Goal: Information Seeking & Learning: Learn about a topic

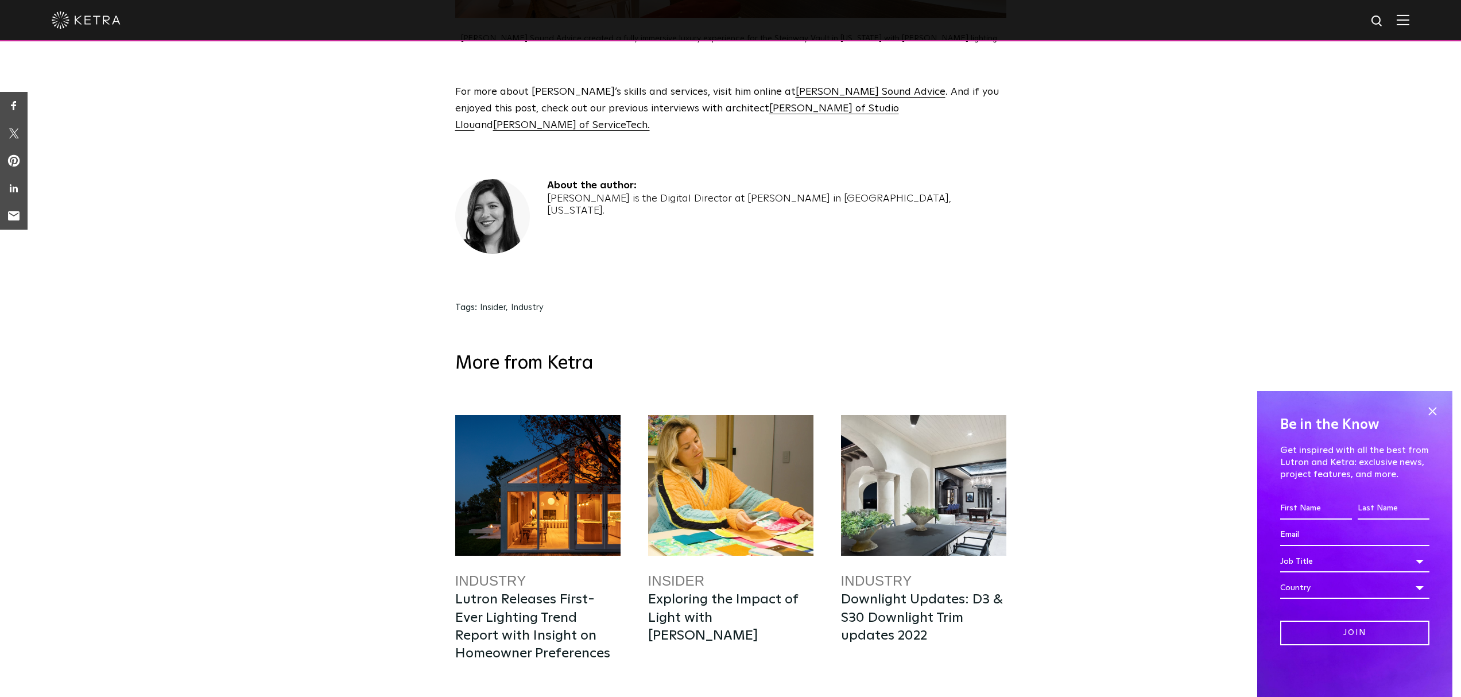
scroll to position [2745, 0]
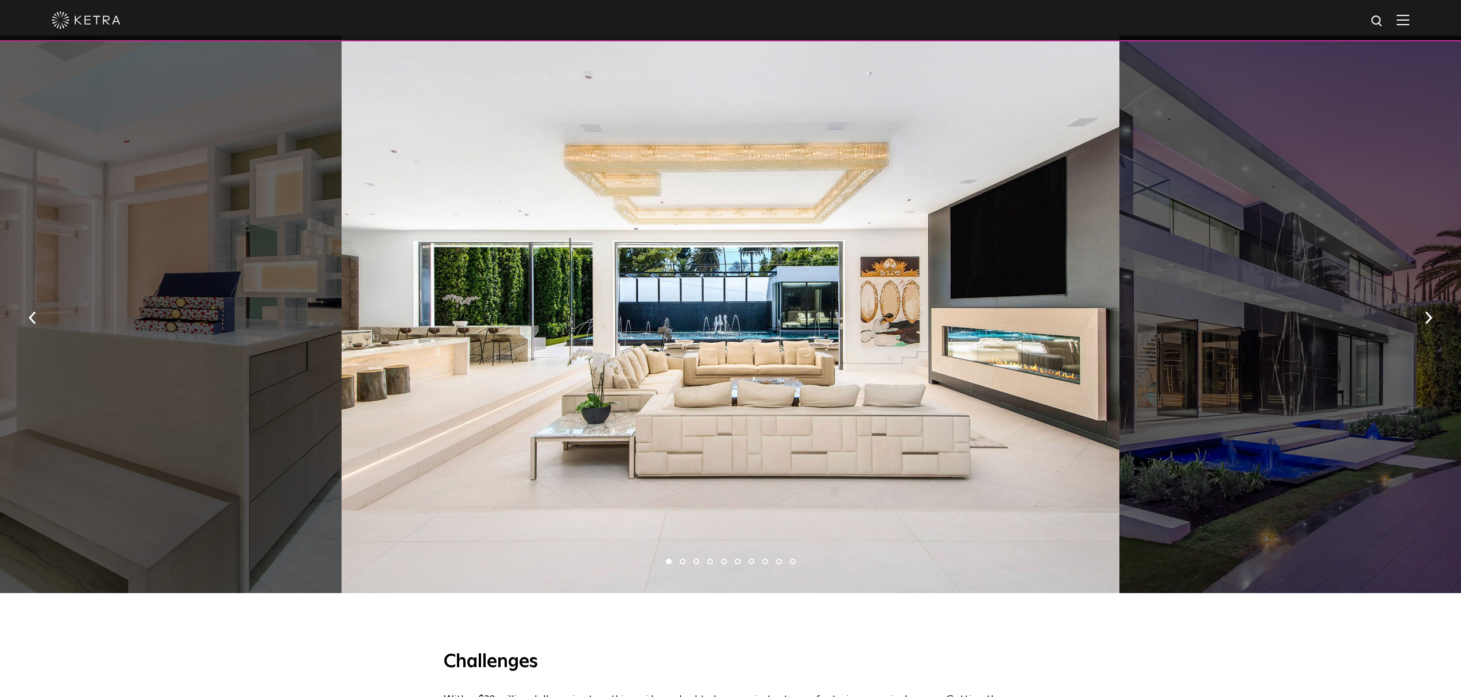
scroll to position [754, 0]
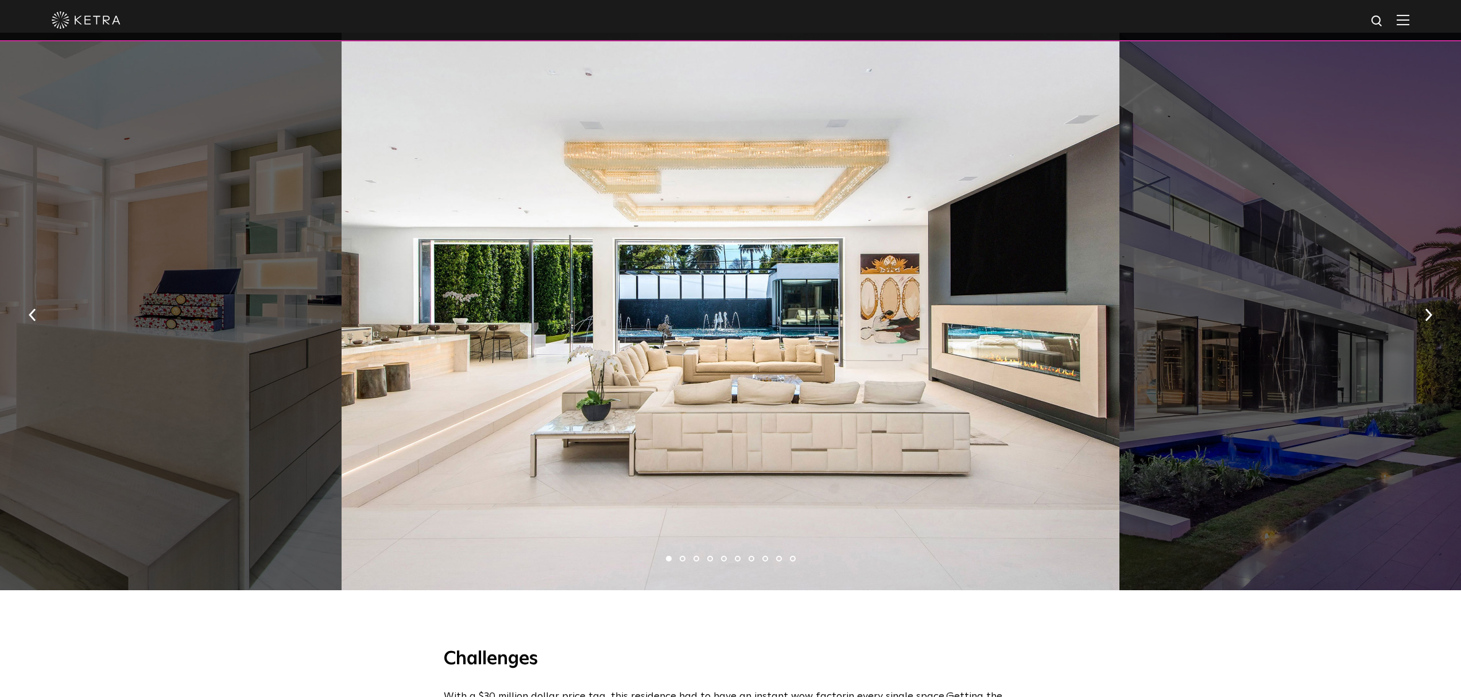
drag, startPoint x: 795, startPoint y: 297, endPoint x: 563, endPoint y: 313, distance: 233.0
click at [673, 306] on div at bounding box center [730, 311] width 778 height 557
click at [1434, 315] on button "button" at bounding box center [1428, 314] width 25 height 40
click at [1427, 317] on img "button" at bounding box center [1427, 315] width 7 height 13
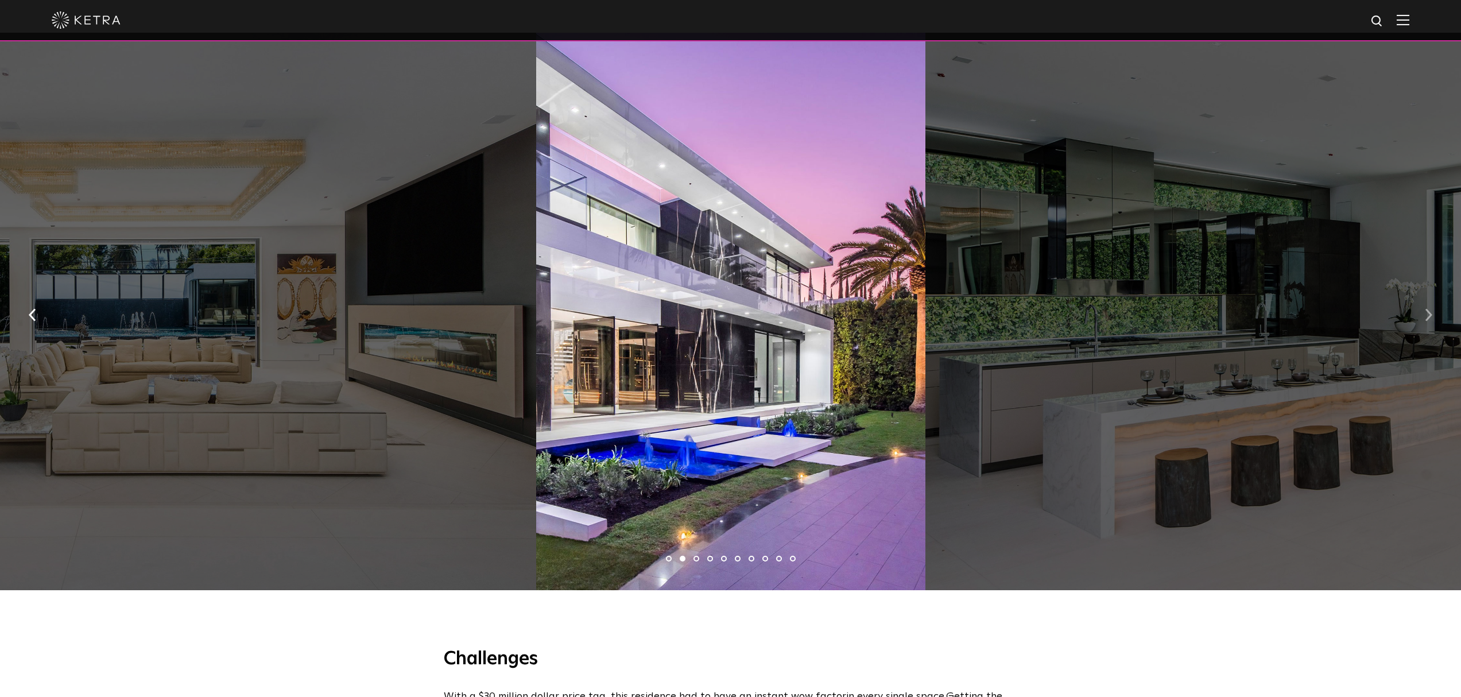
click at [1428, 317] on img "button" at bounding box center [1427, 315] width 7 height 13
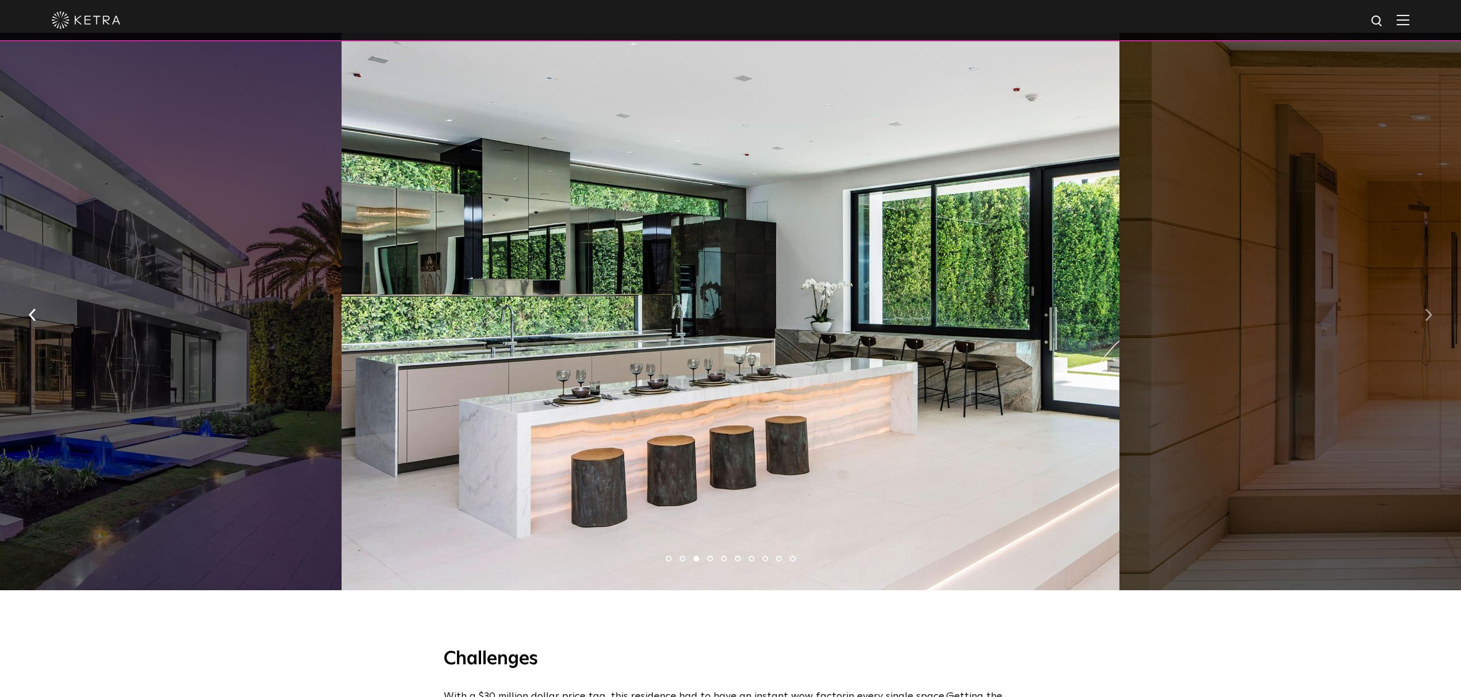
click at [1428, 317] on img "button" at bounding box center [1427, 315] width 7 height 13
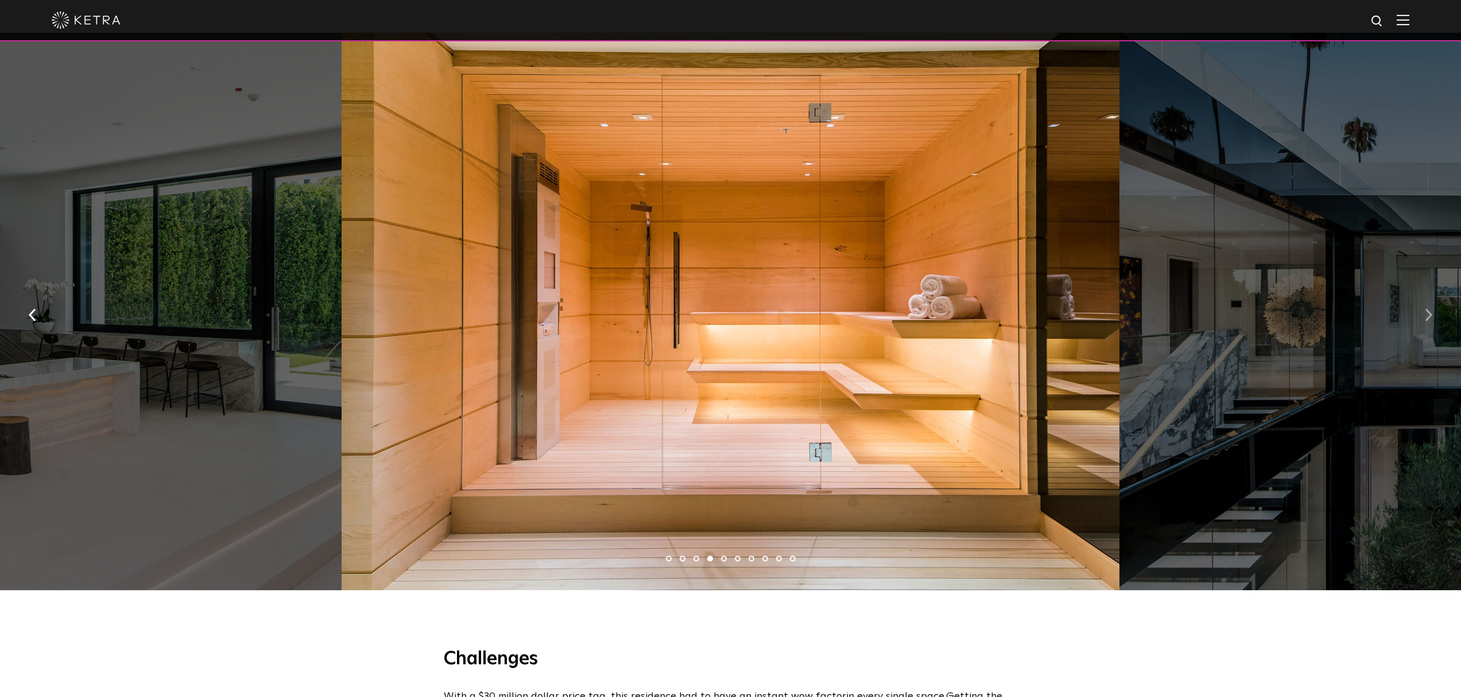
click at [1428, 317] on img "button" at bounding box center [1427, 315] width 7 height 13
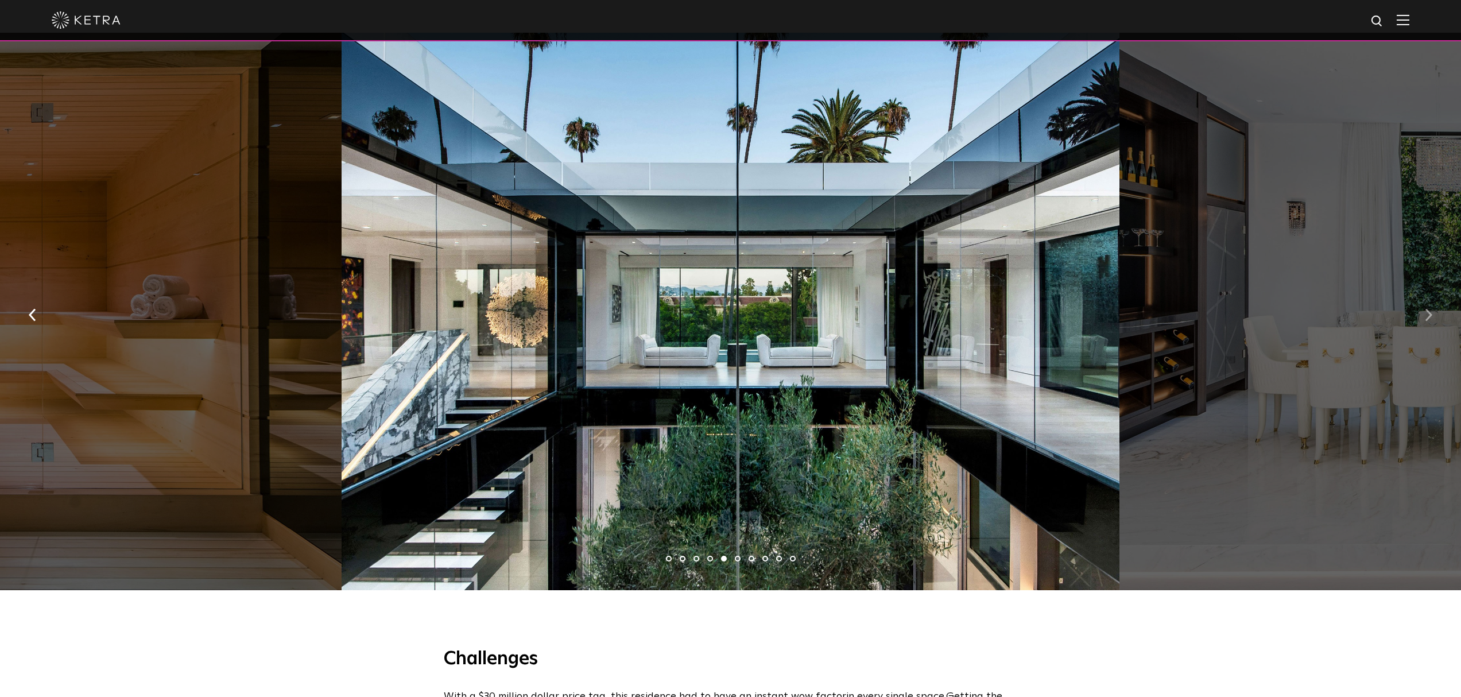
click at [1428, 317] on img "button" at bounding box center [1427, 315] width 7 height 13
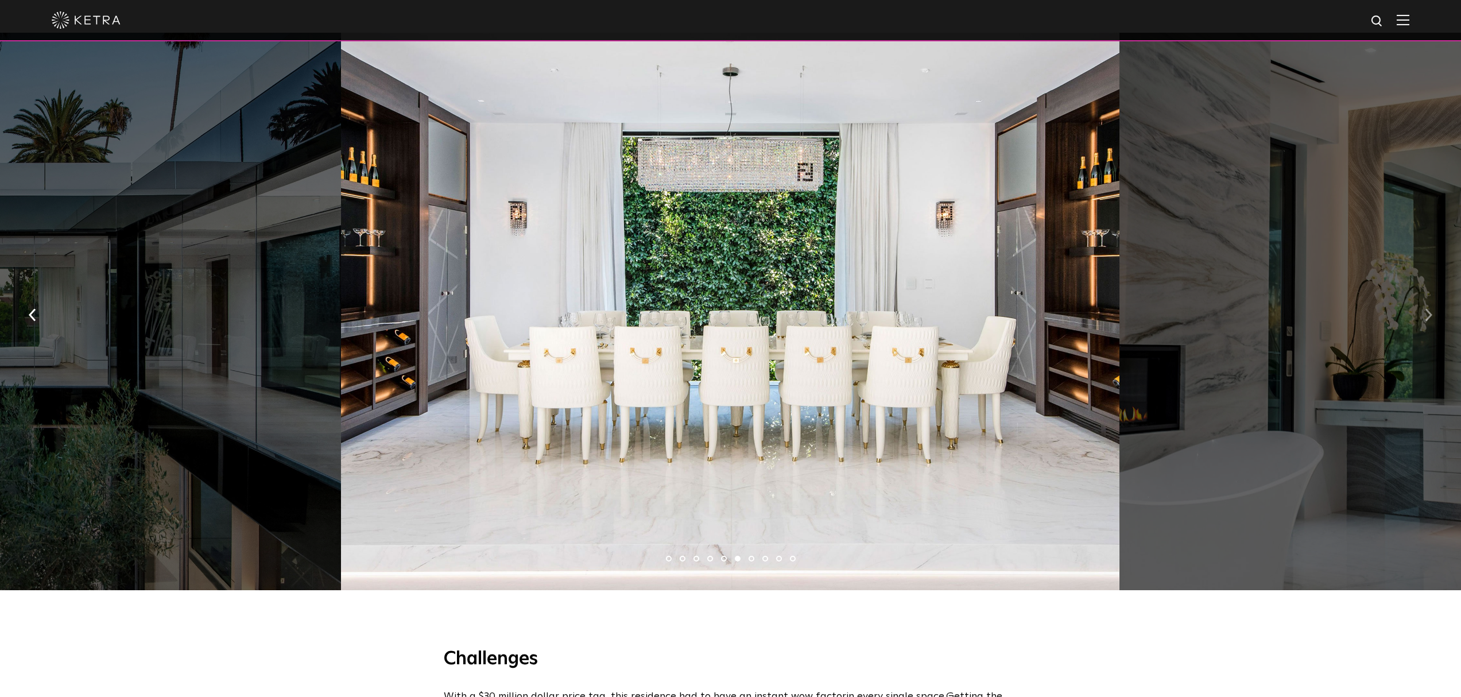
click at [1428, 316] on img "button" at bounding box center [1427, 315] width 7 height 13
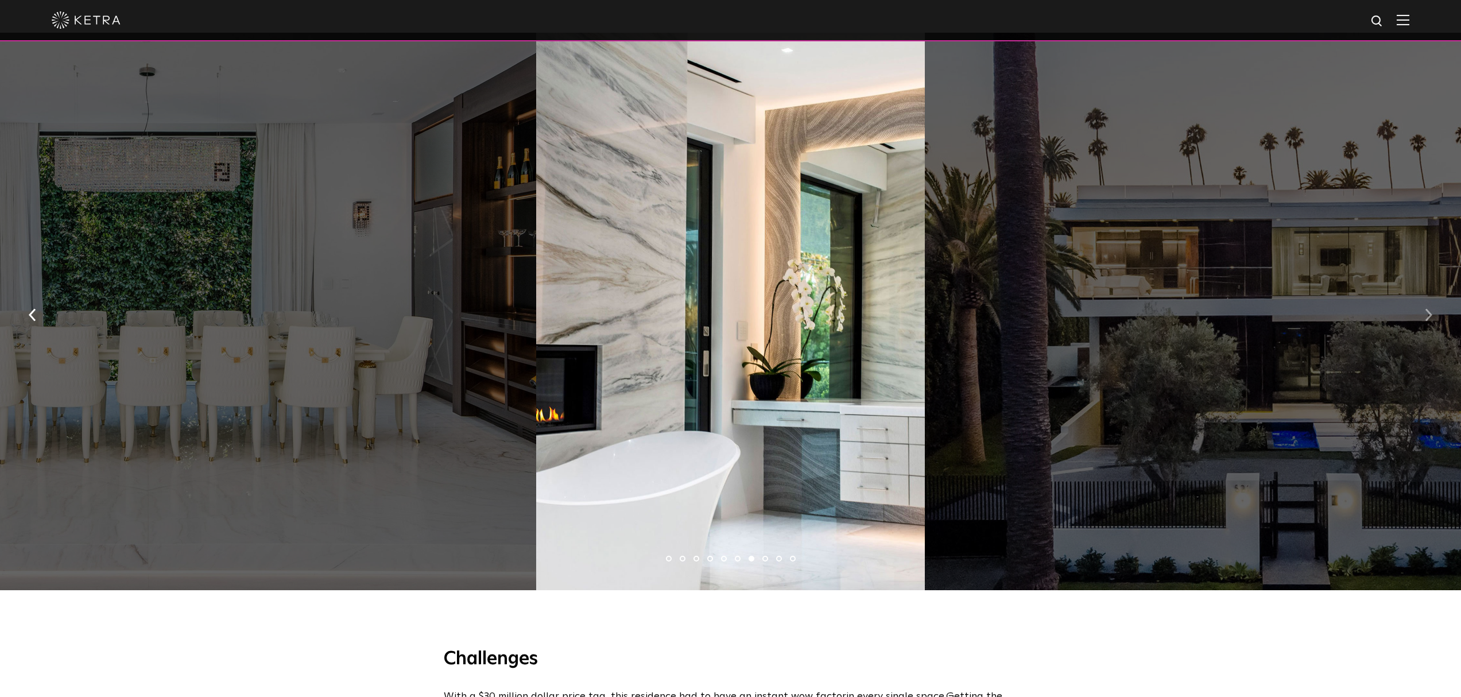
click at [1428, 316] on img "button" at bounding box center [1427, 315] width 7 height 13
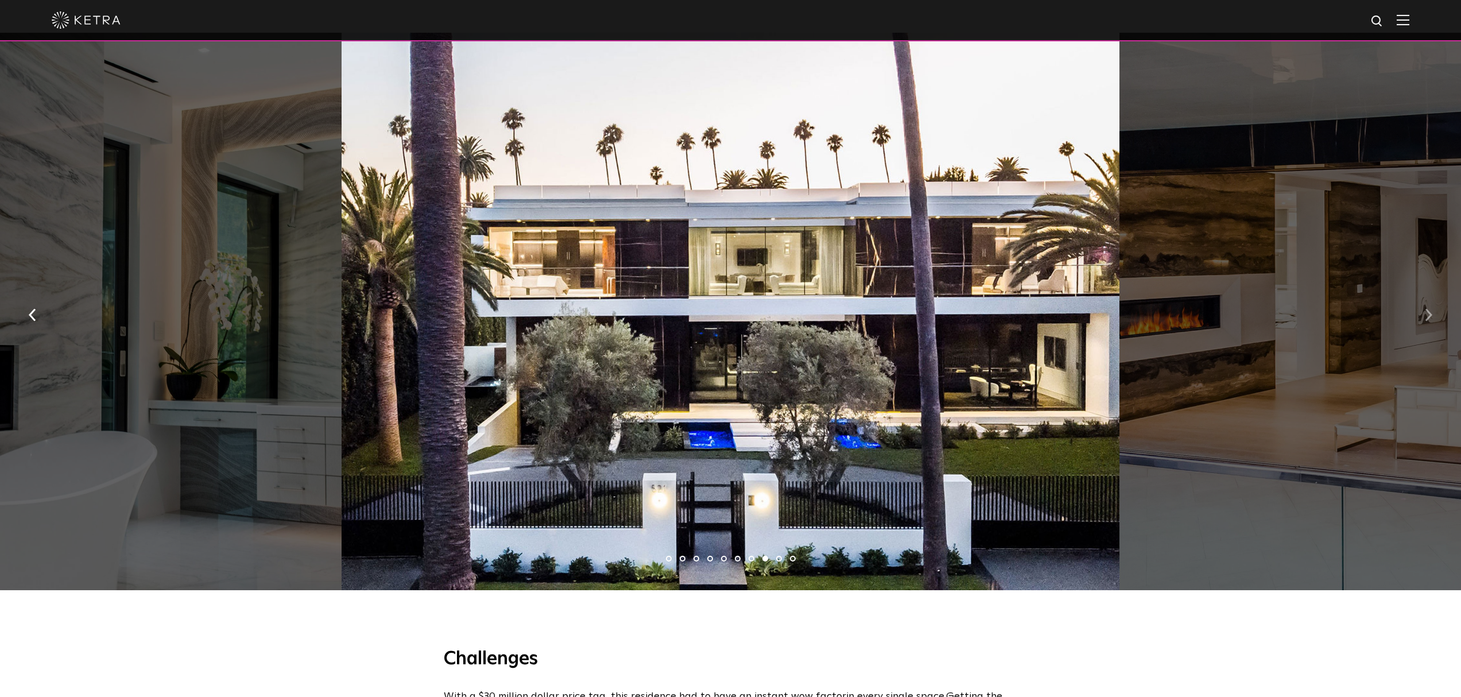
click at [1428, 316] on img "button" at bounding box center [1427, 315] width 7 height 13
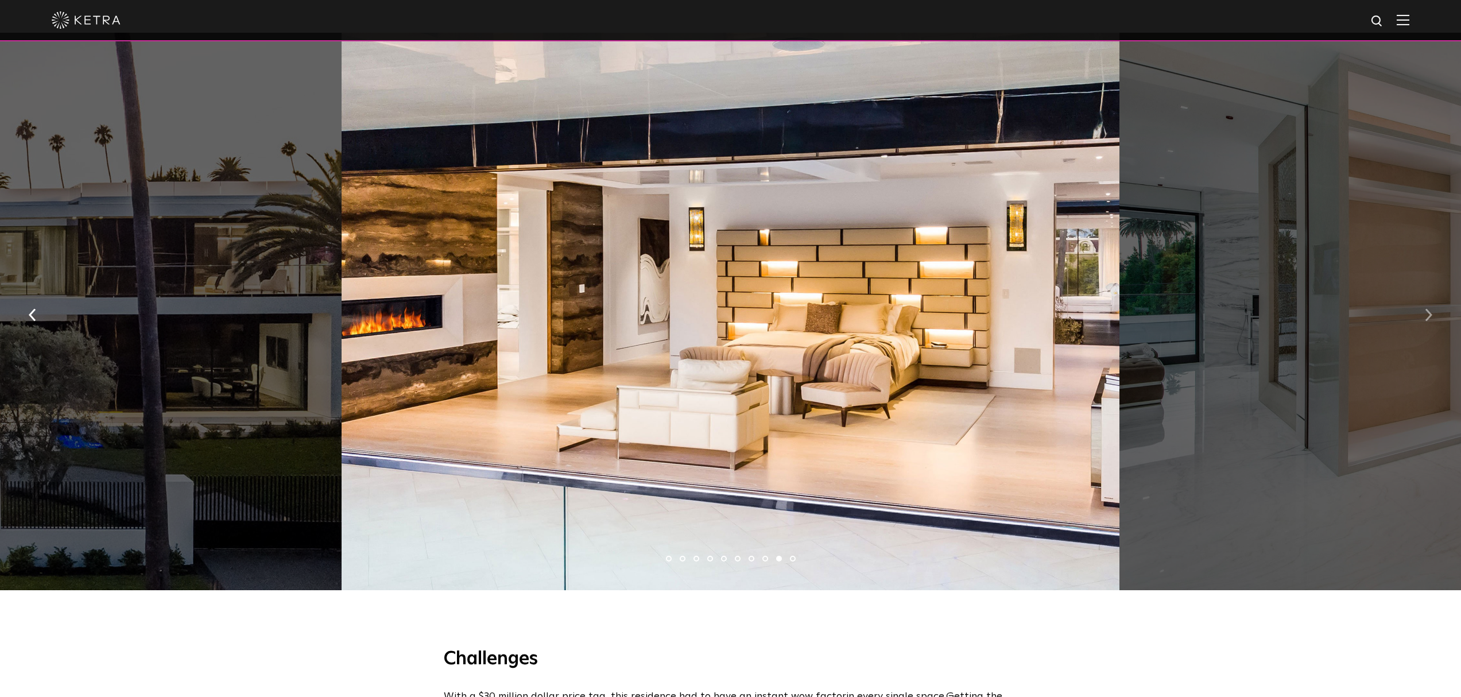
click at [1428, 316] on img "button" at bounding box center [1427, 315] width 7 height 13
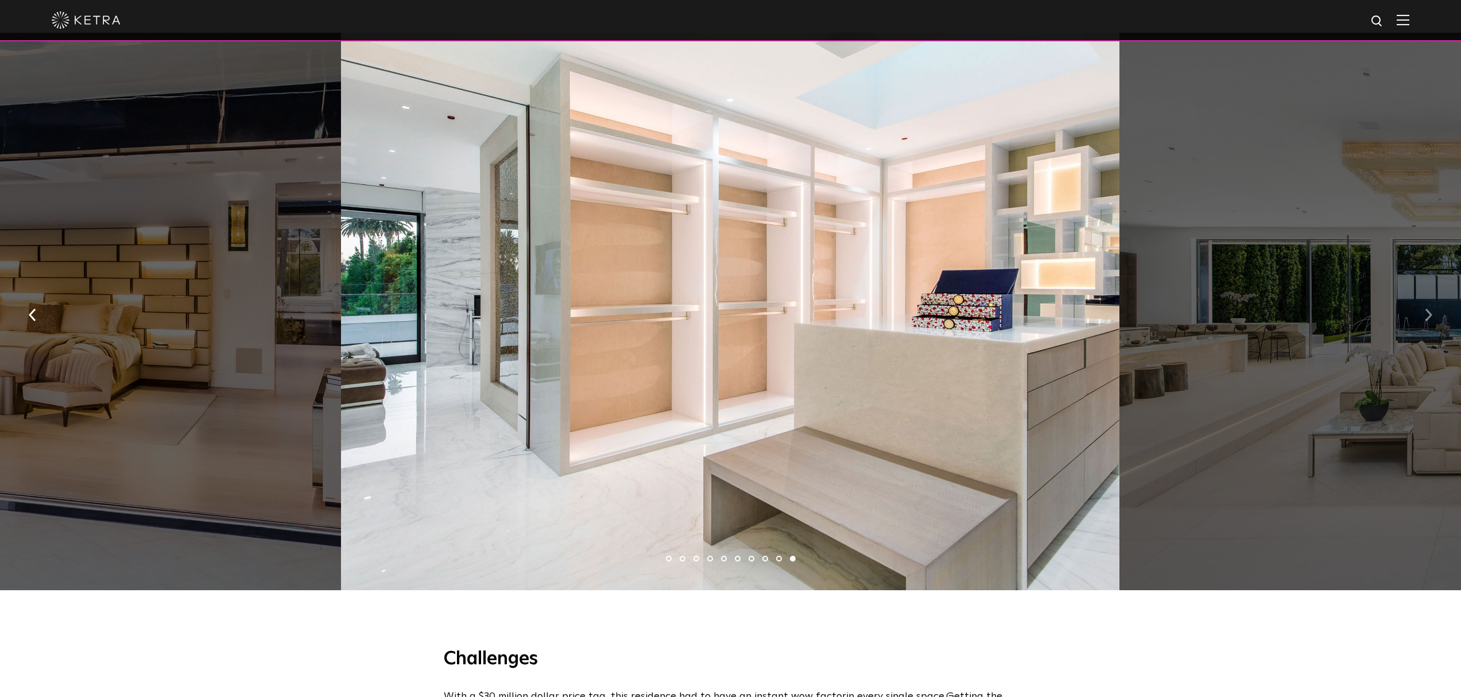
click at [1428, 316] on img "button" at bounding box center [1427, 315] width 7 height 13
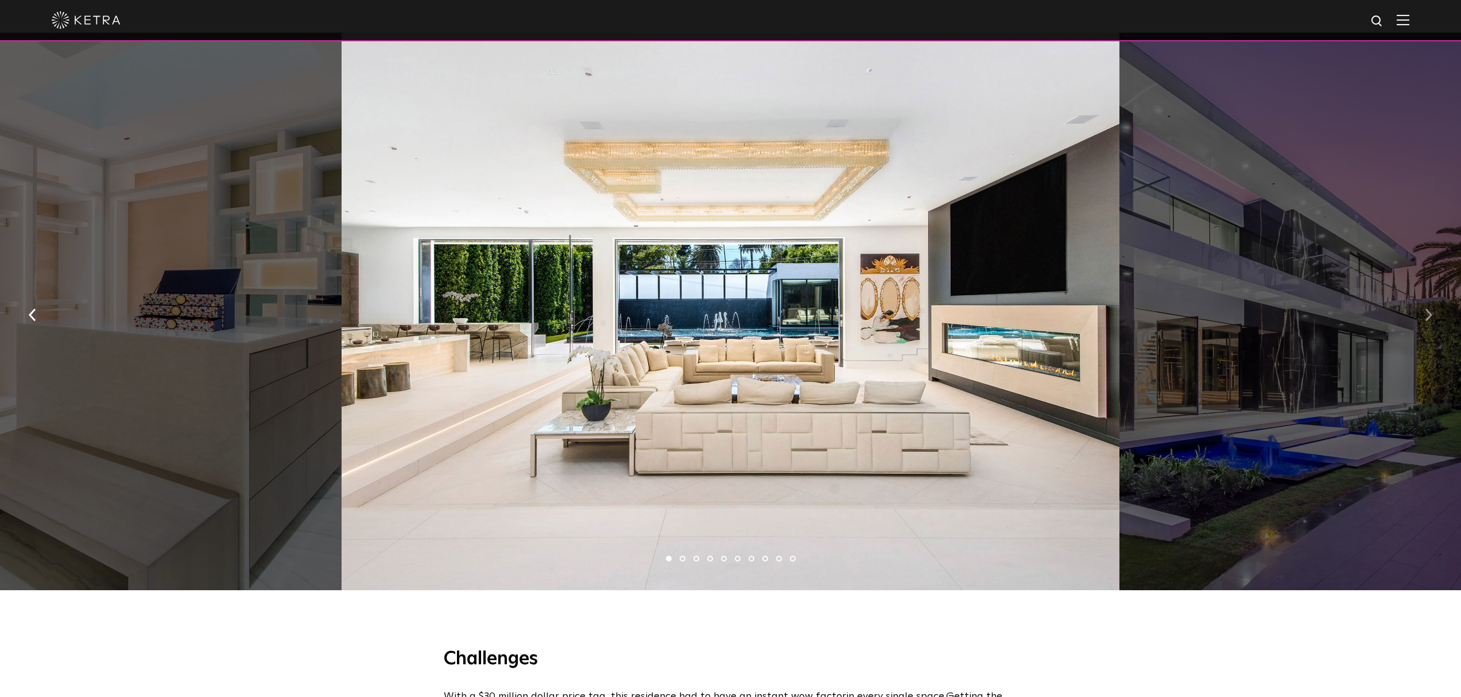
click at [1428, 316] on img "button" at bounding box center [1427, 315] width 7 height 13
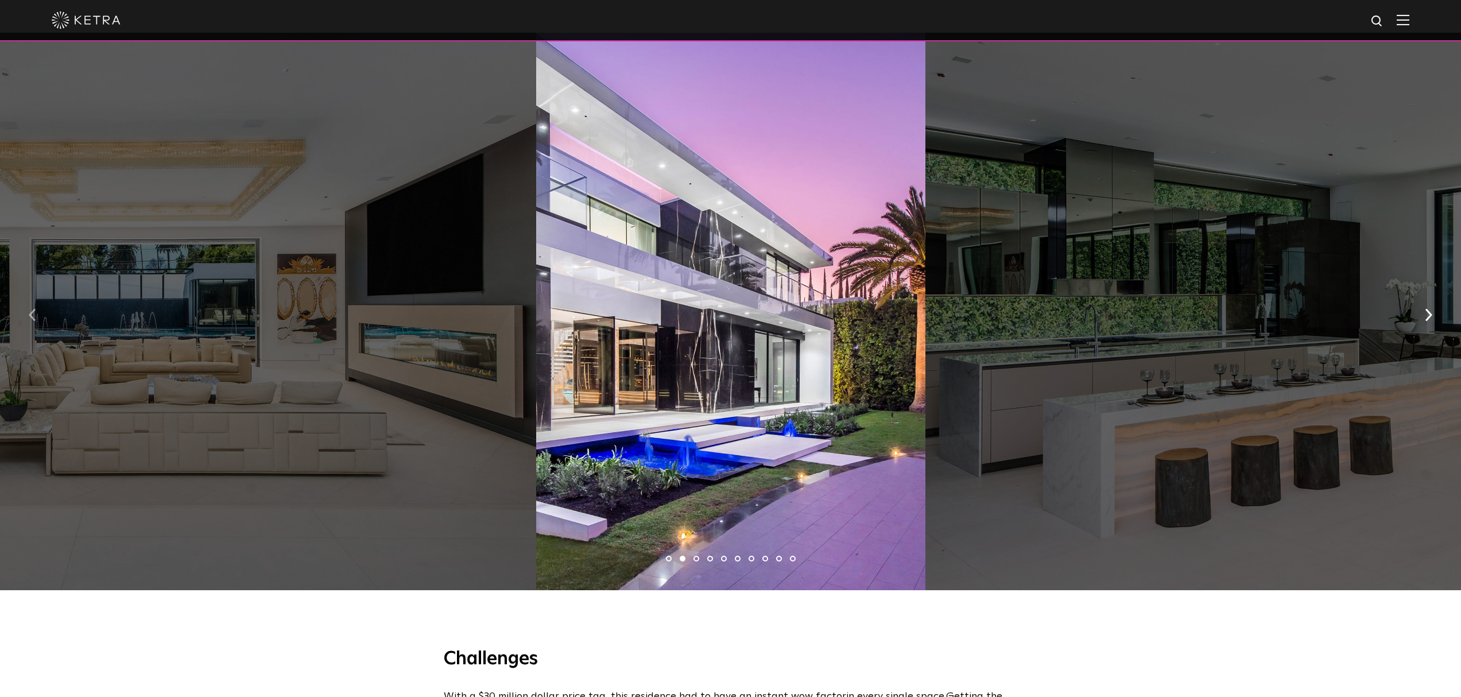
click at [36, 314] on button "button" at bounding box center [32, 314] width 25 height 40
